Goal: Find specific page/section: Find specific page/section

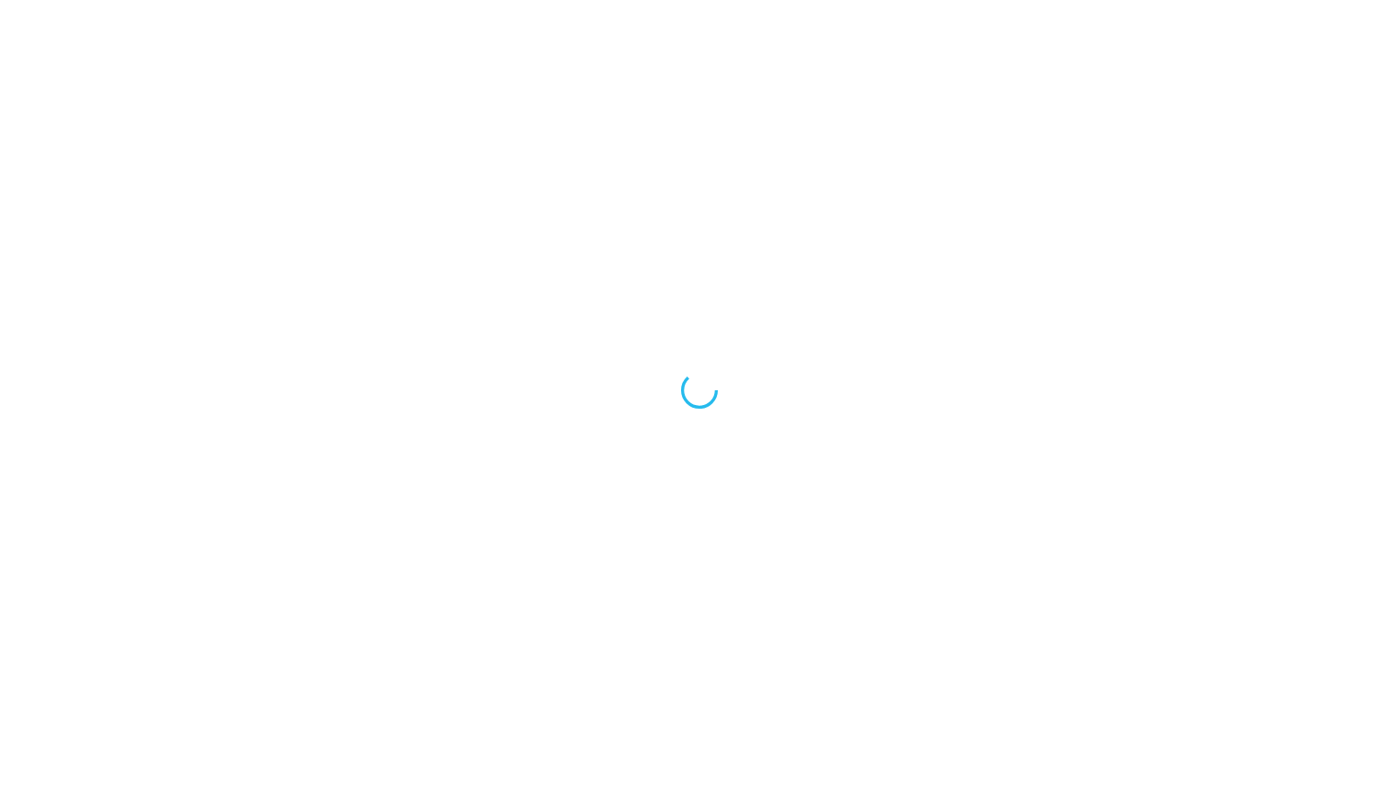
scroll to position [15, 0]
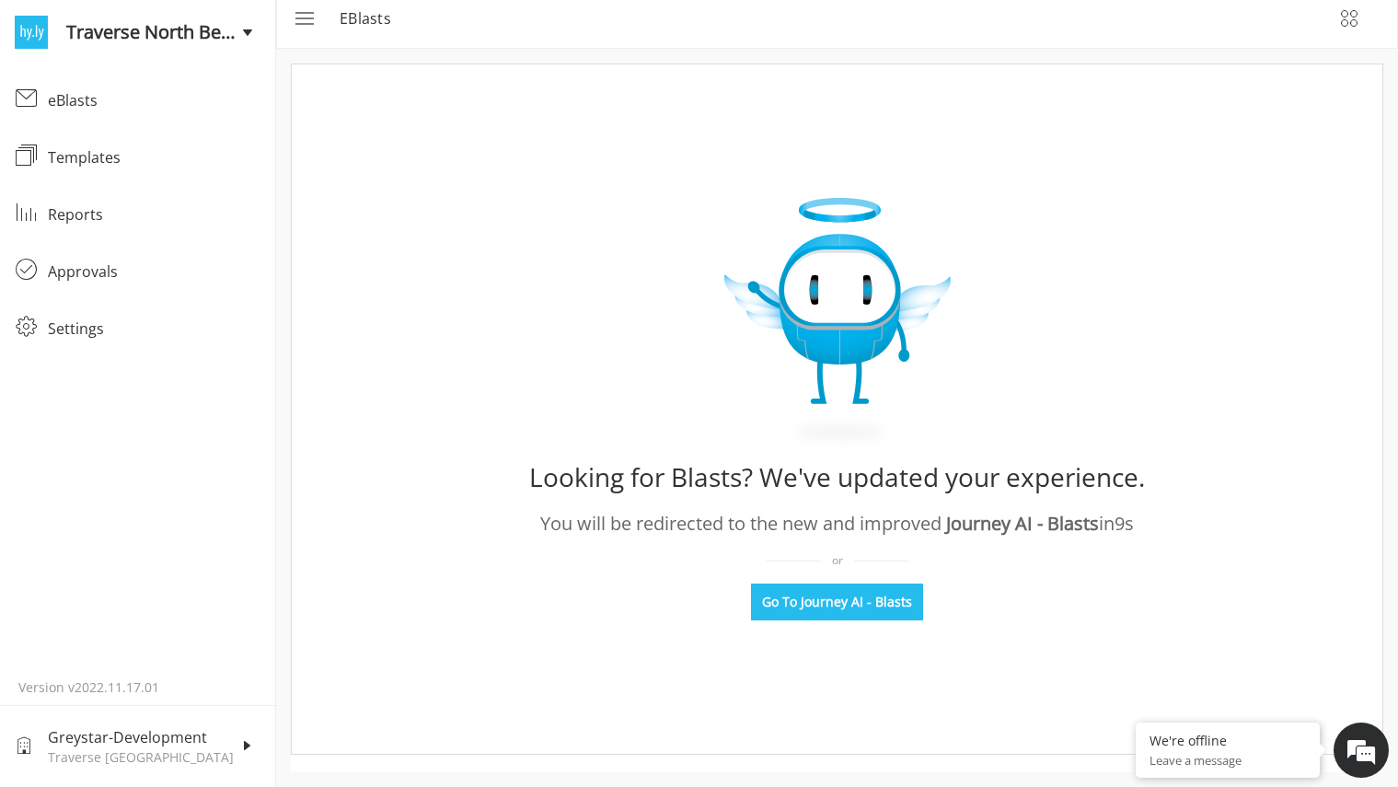
scroll to position [12, 0]
click at [93, 100] on div "eBlasts" at bounding box center [154, 100] width 213 height 22
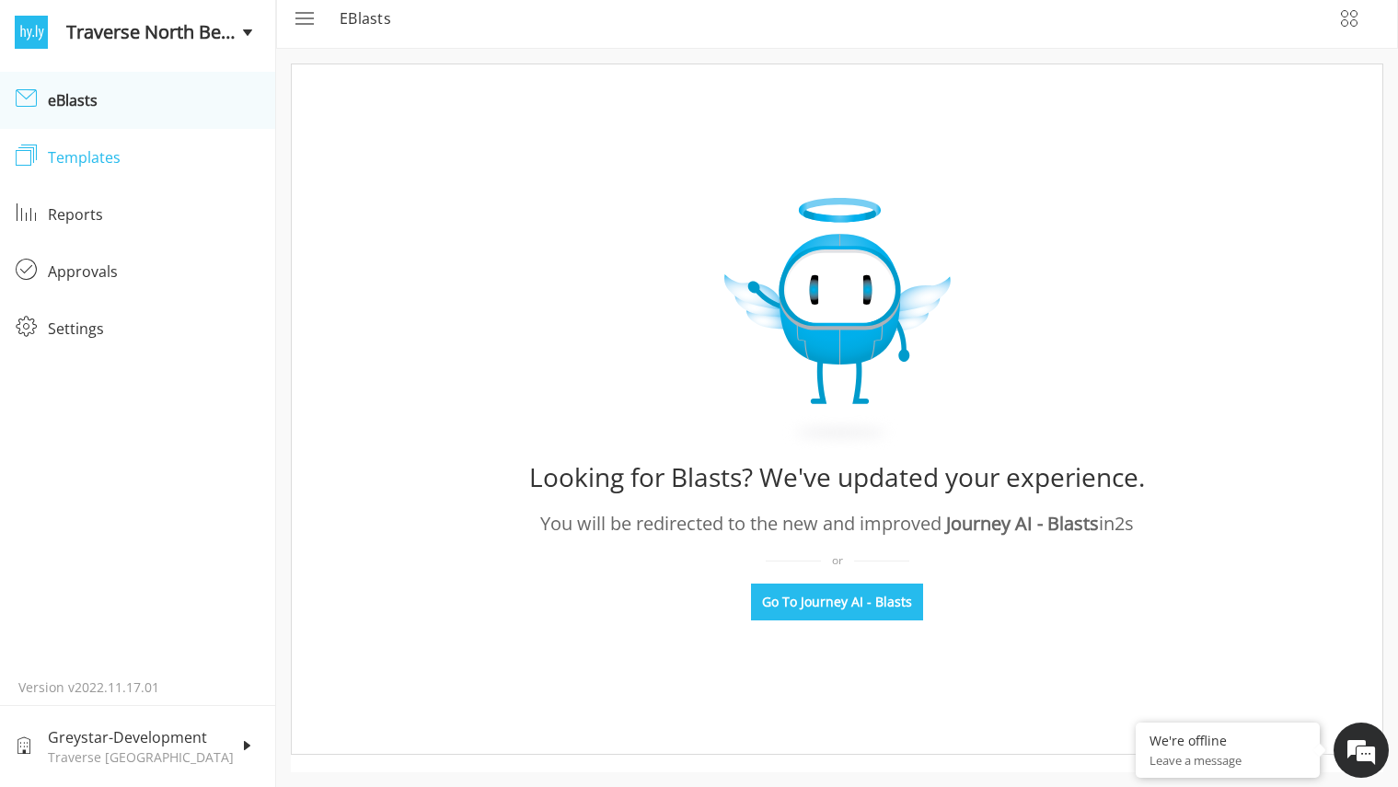
click at [145, 159] on div "Templates" at bounding box center [154, 157] width 213 height 22
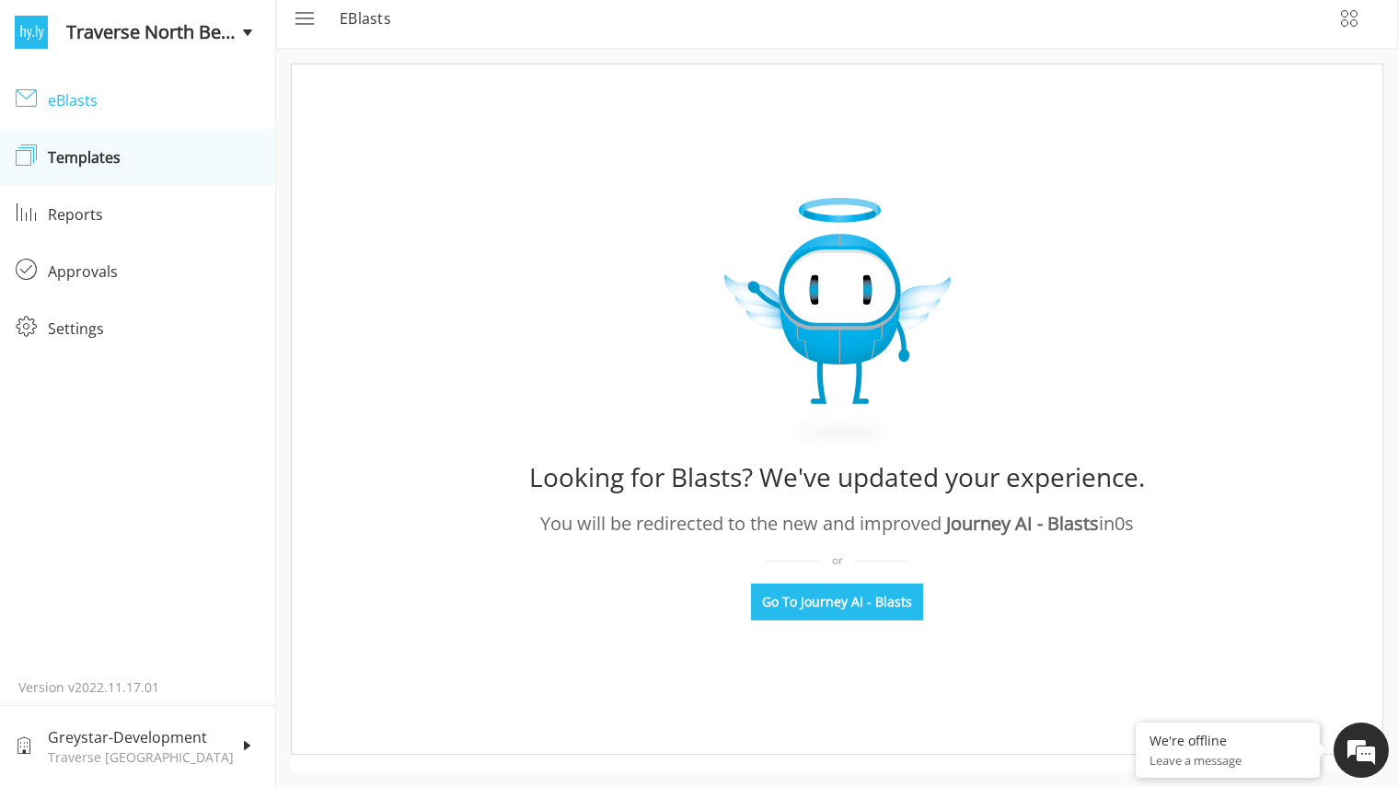
click at [46, 94] on div "eBlasts" at bounding box center [31, 99] width 33 height 24
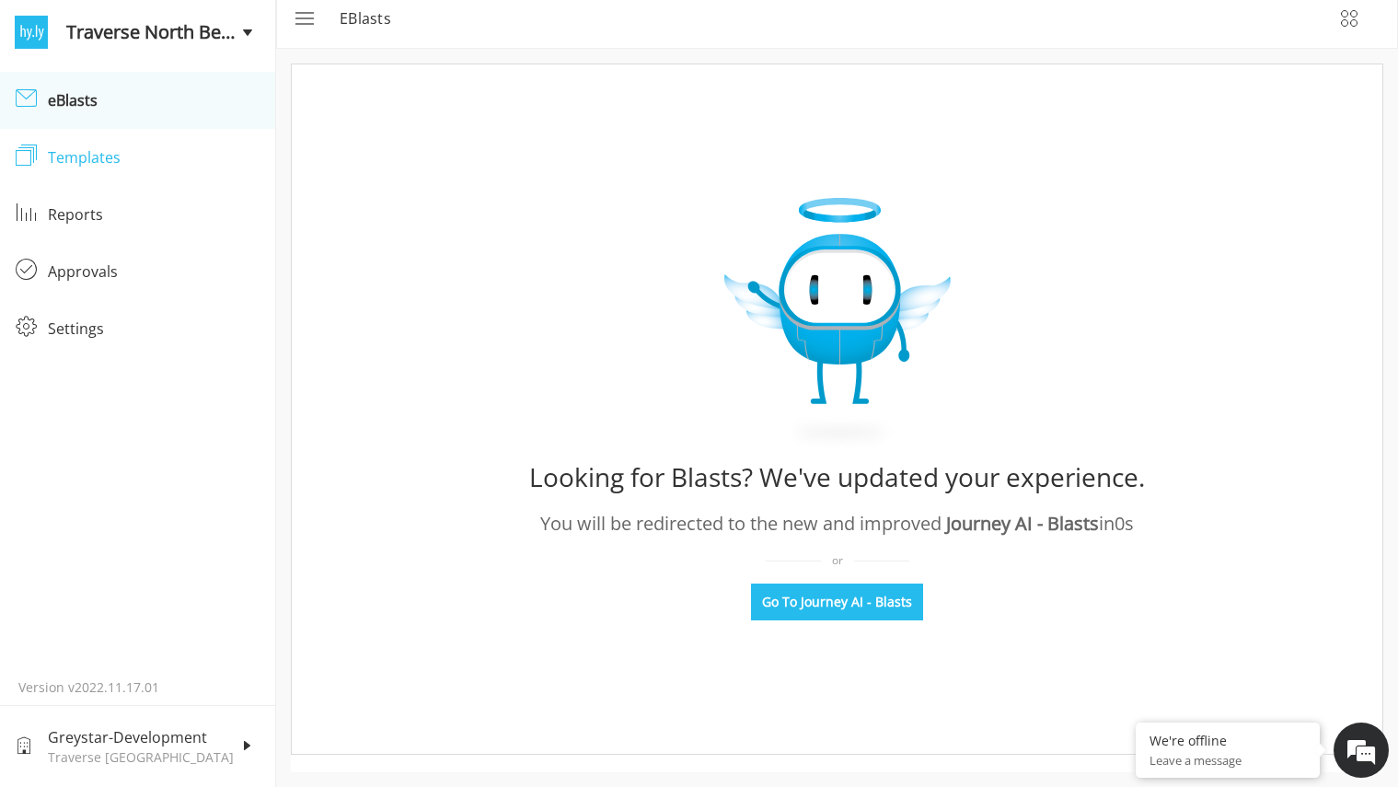
click at [94, 144] on link "Templates Templates" at bounding box center [137, 157] width 275 height 57
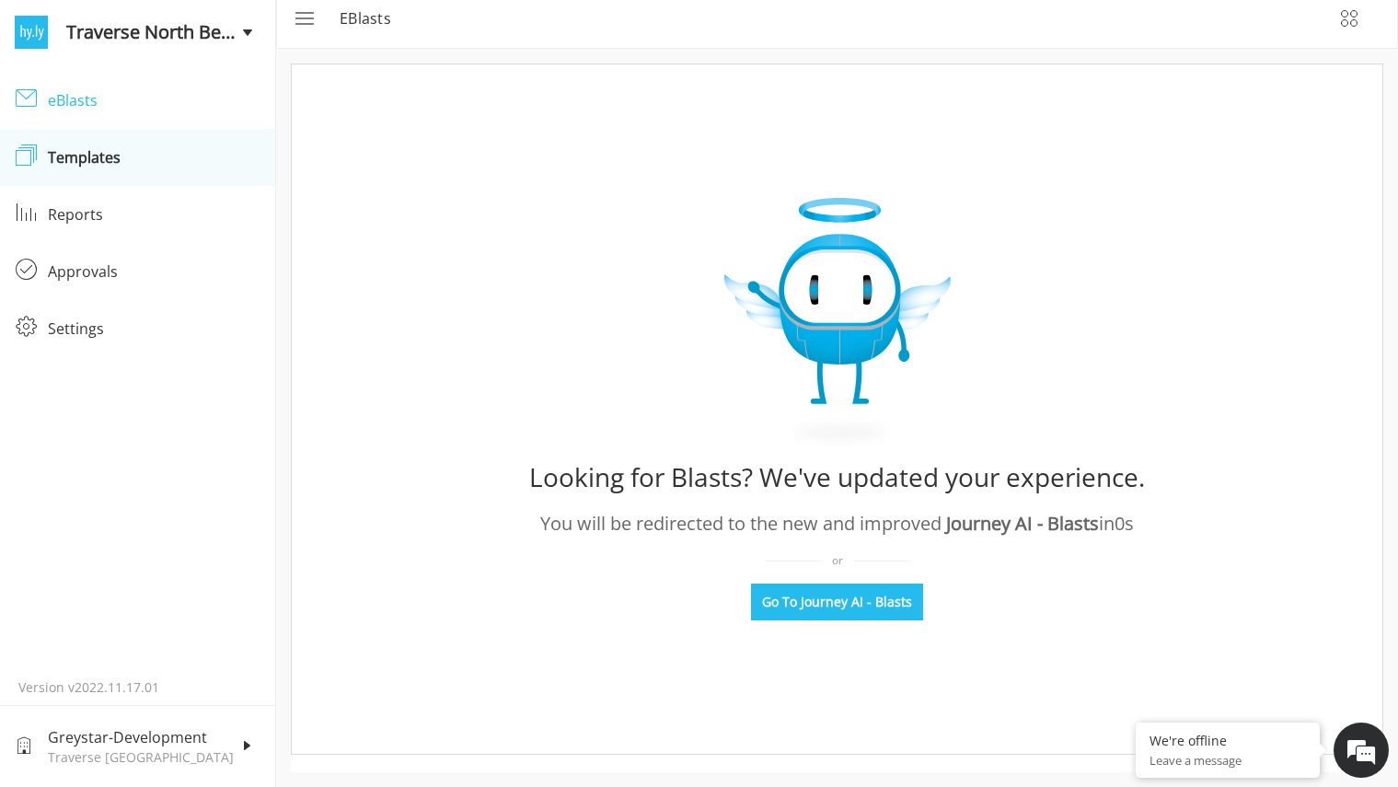
click at [104, 119] on link "eBlasts eBlasts" at bounding box center [137, 100] width 275 height 57
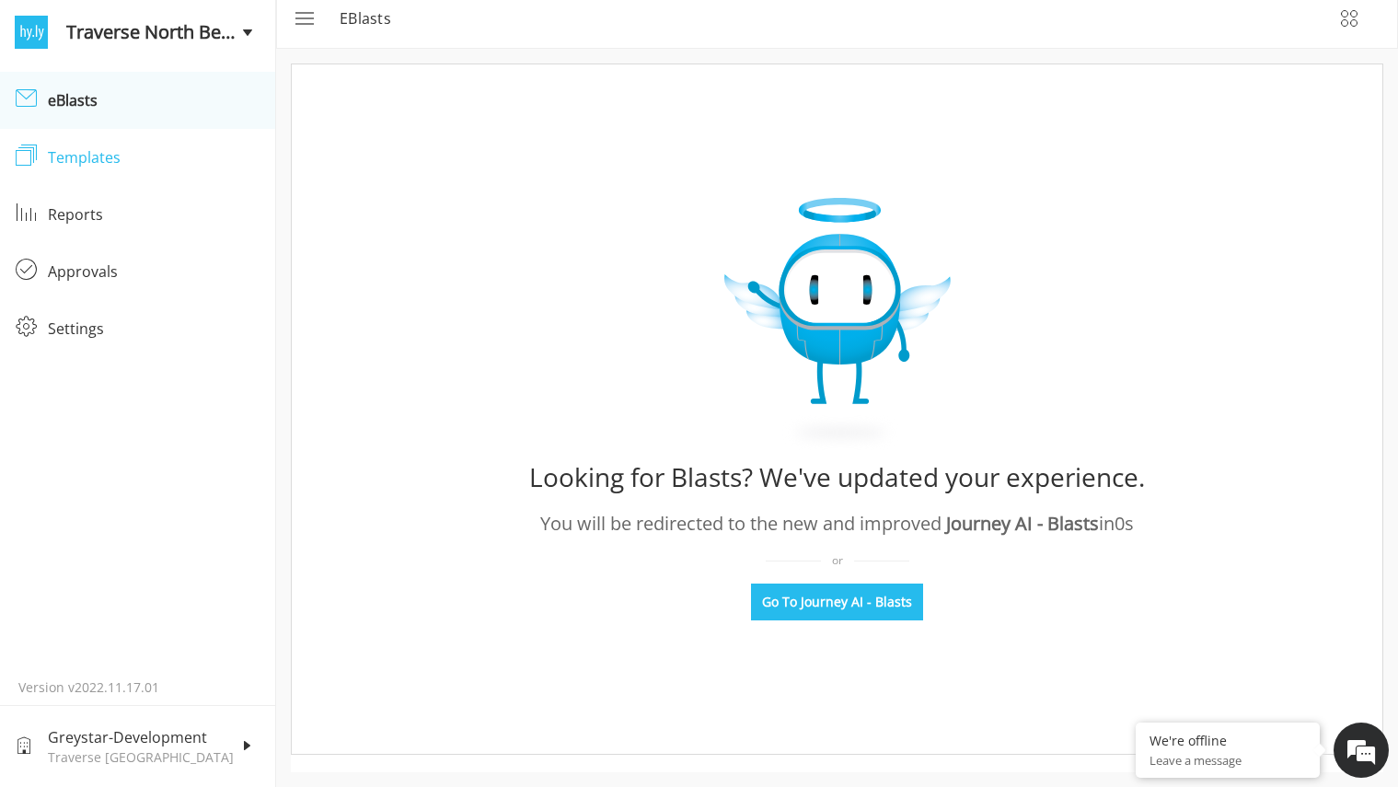
click at [106, 164] on div "Templates" at bounding box center [154, 157] width 213 height 22
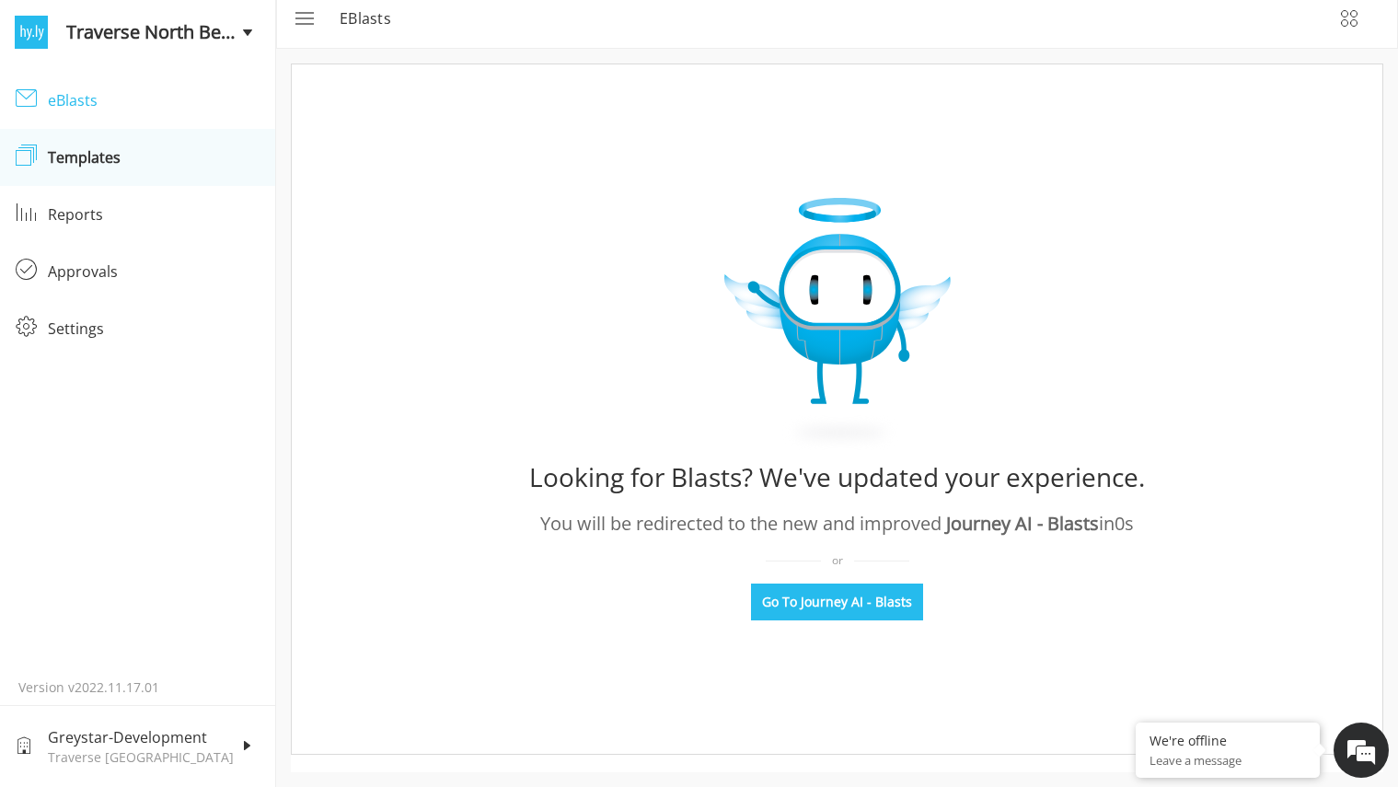
click at [127, 115] on link "eBlasts eBlasts" at bounding box center [137, 100] width 275 height 57
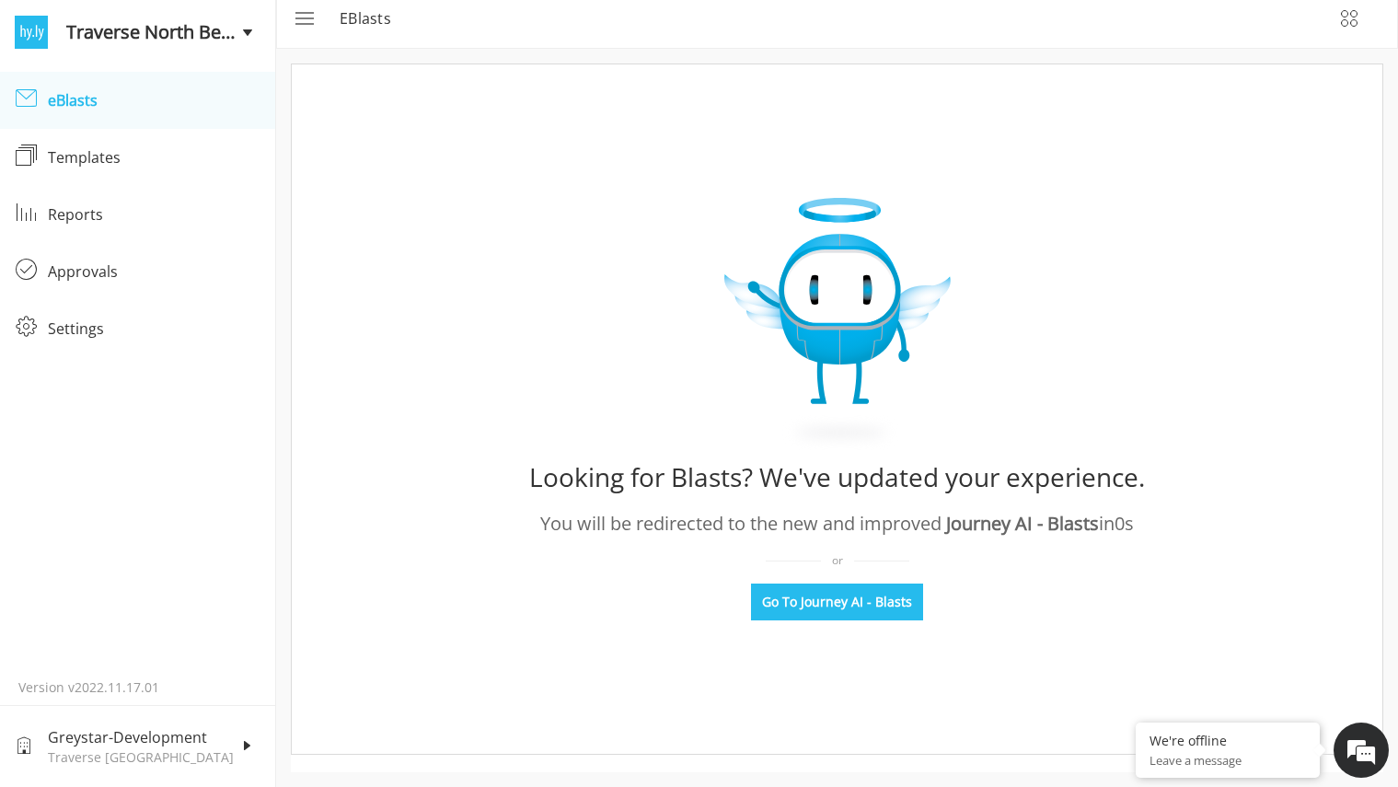
click at [93, 126] on link "eBlasts eBlasts" at bounding box center [137, 100] width 275 height 57
click at [255, 201] on link "Reports Reports" at bounding box center [137, 214] width 275 height 57
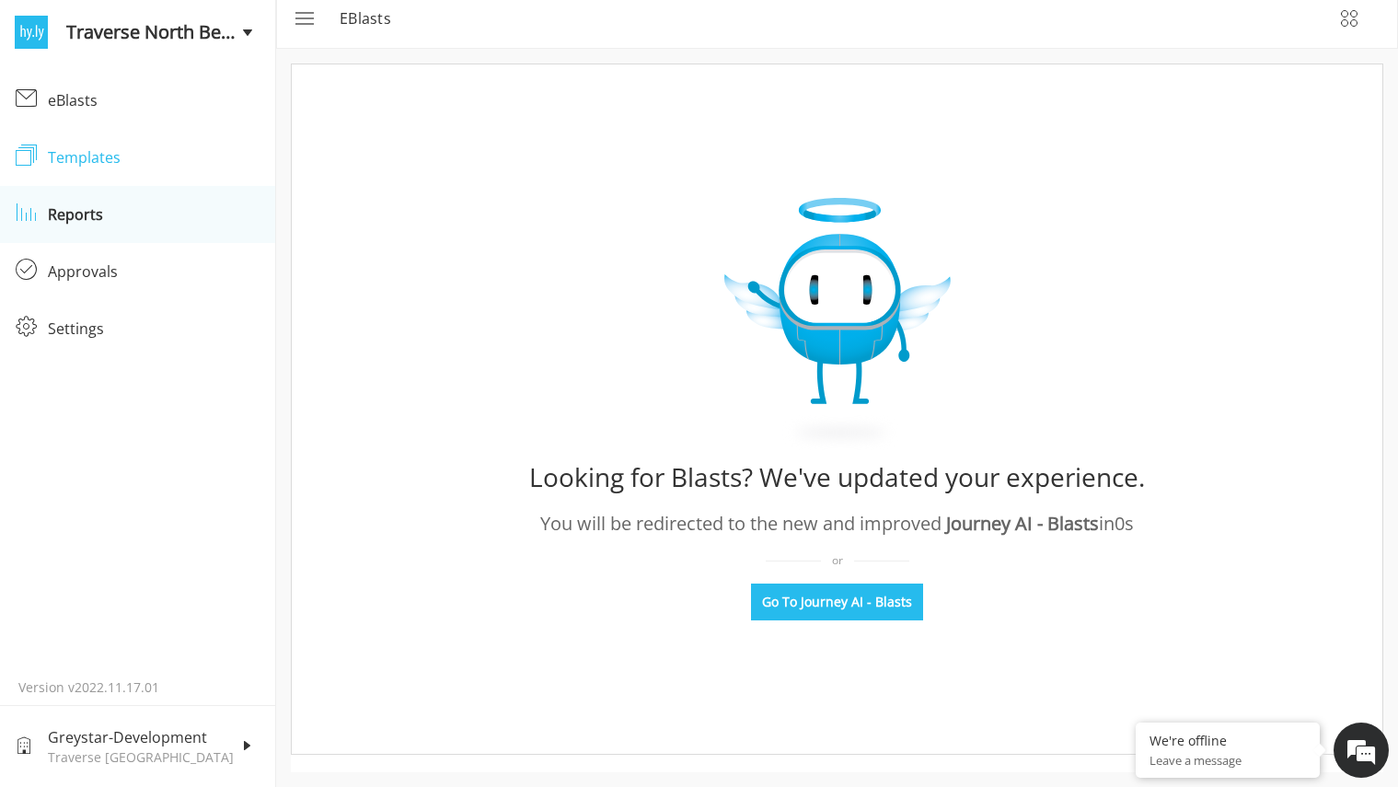
click at [187, 163] on div "Templates" at bounding box center [154, 157] width 213 height 22
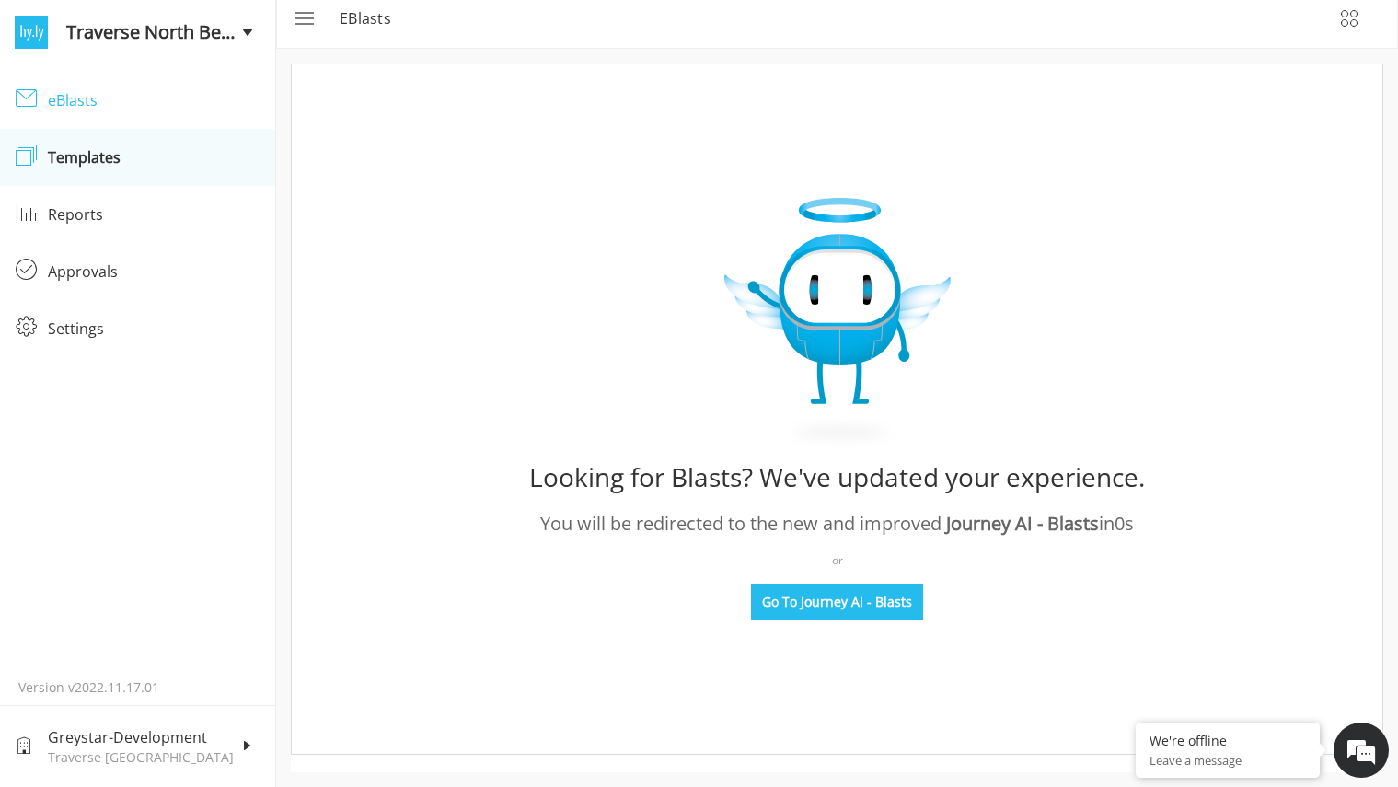
click at [104, 120] on link "eBlasts eBlasts" at bounding box center [137, 100] width 275 height 57
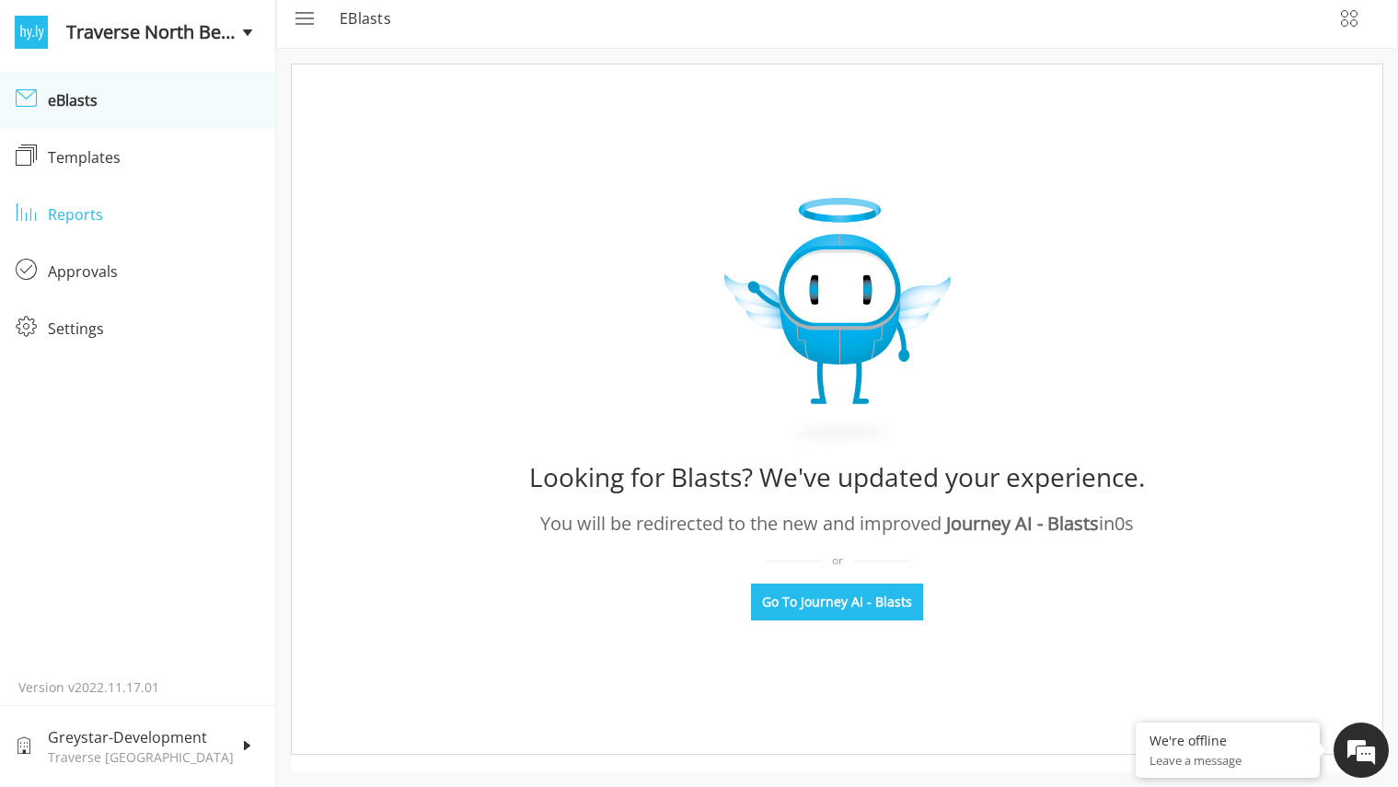
click at [83, 188] on link "Reports Reports" at bounding box center [137, 214] width 275 height 57
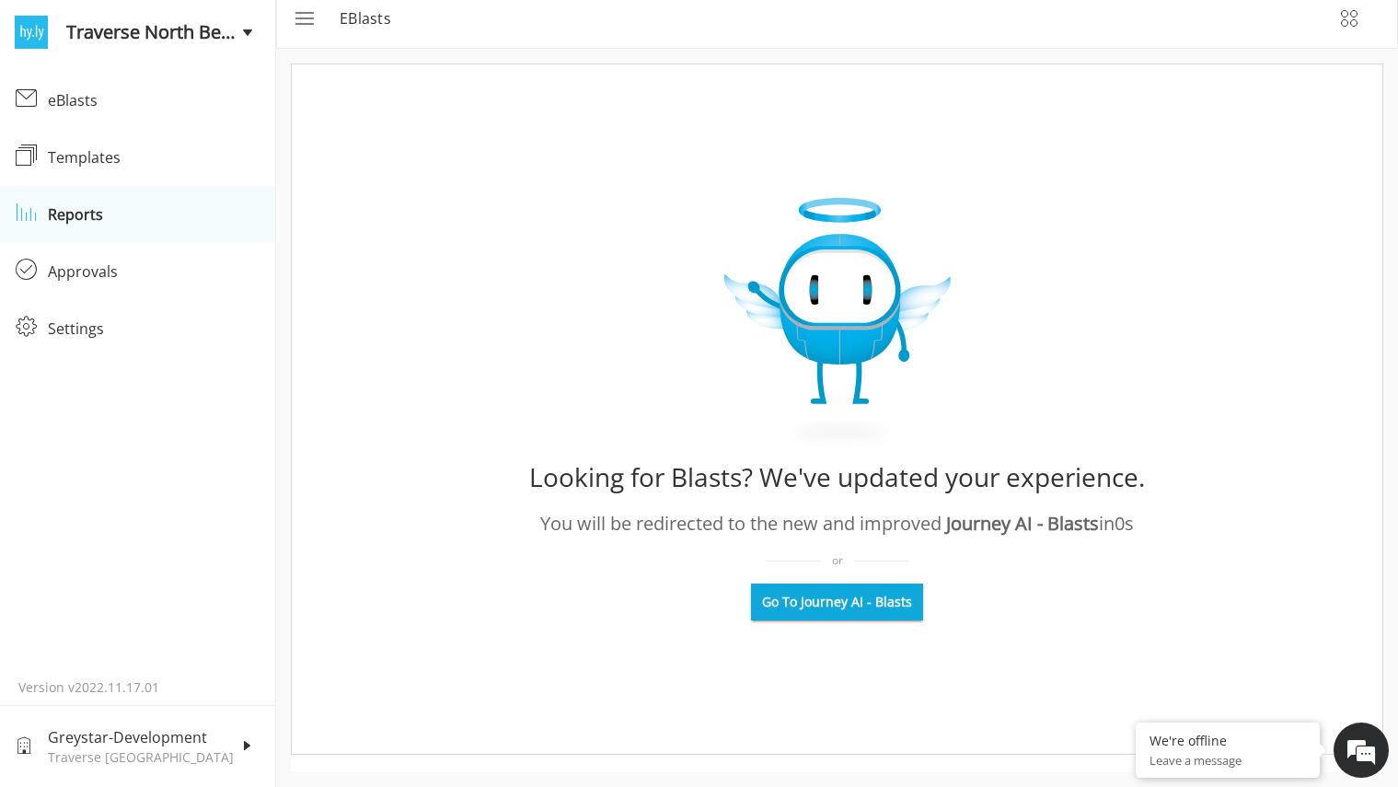
click at [771, 595] on span "Go To Journey AI - Blasts" at bounding box center [837, 602] width 150 height 18
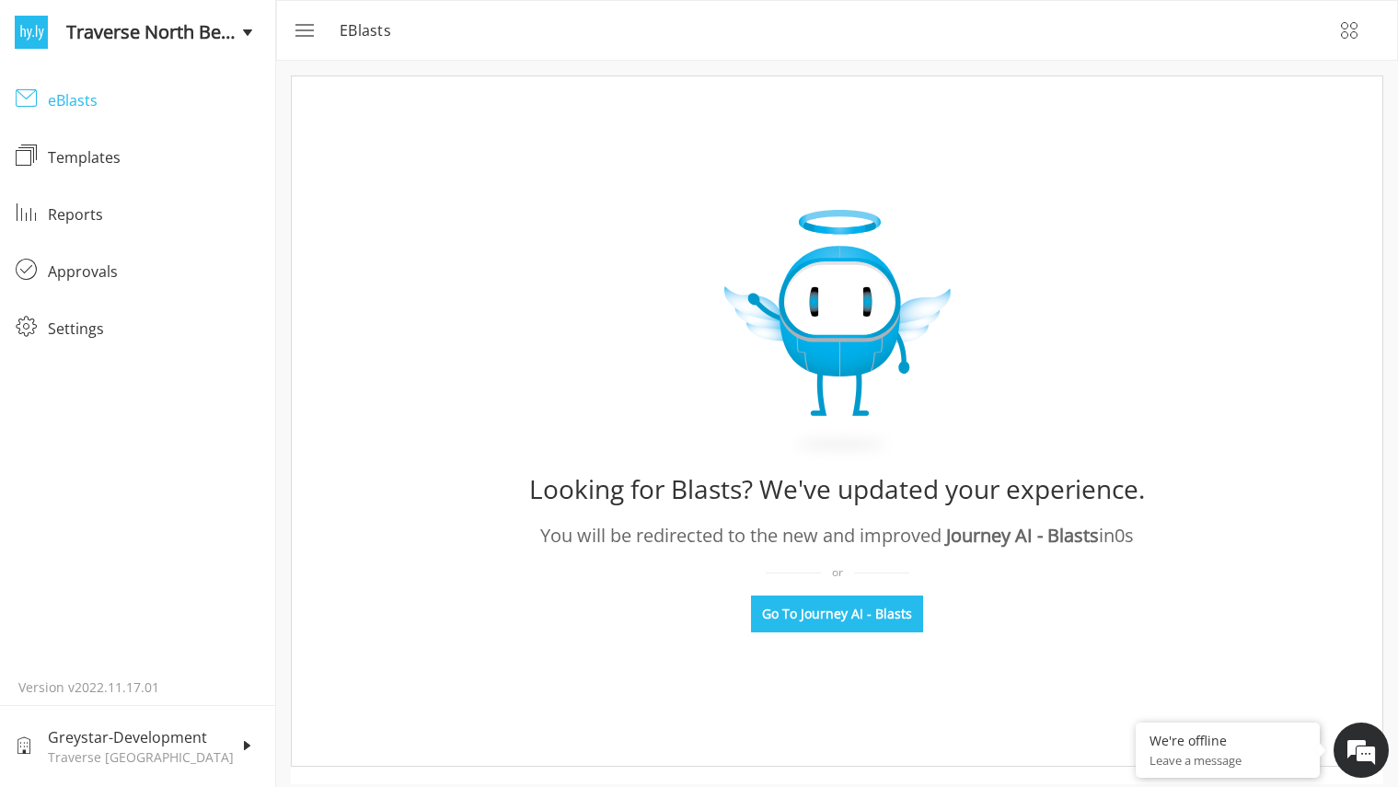
click at [139, 103] on div "eBlasts" at bounding box center [154, 100] width 213 height 22
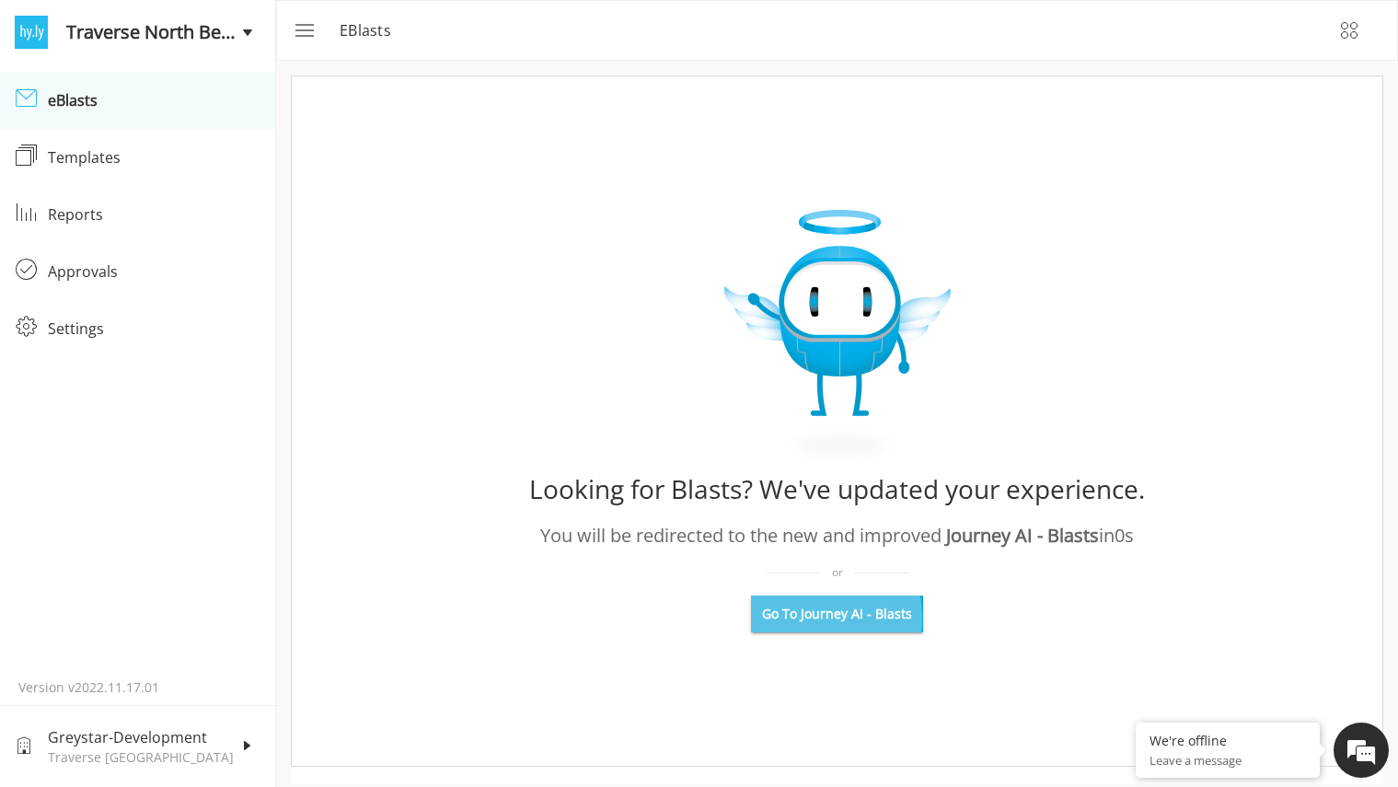
click at [790, 618] on span "Go To Journey AI - Blasts" at bounding box center [837, 614] width 150 height 18
click at [824, 612] on span "Go To Journey AI - Blasts" at bounding box center [837, 614] width 150 height 18
